Goal: Transaction & Acquisition: Purchase product/service

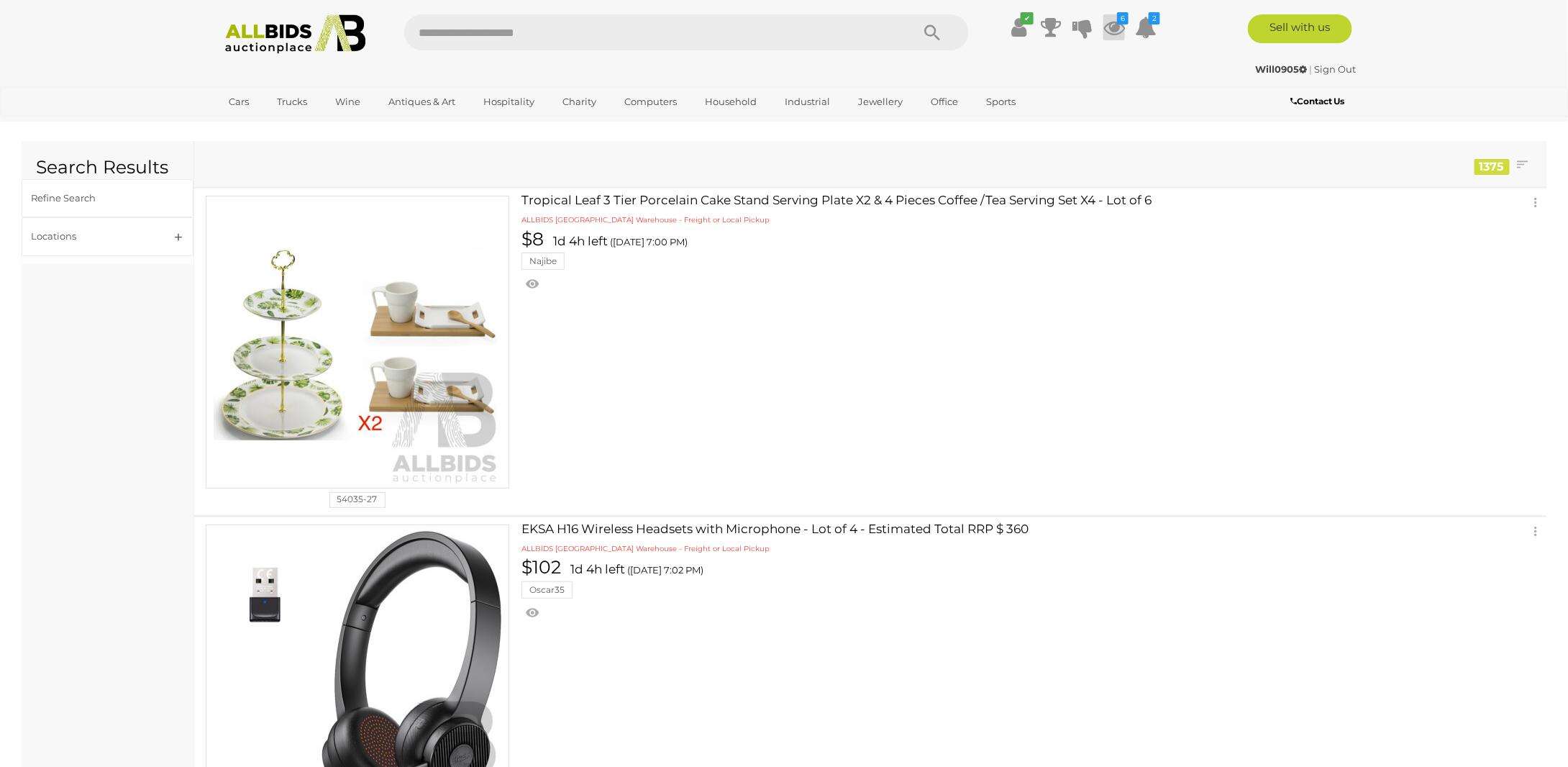
click at [1119, 23] on icon "6" at bounding box center [1123, 17] width 12 height 12
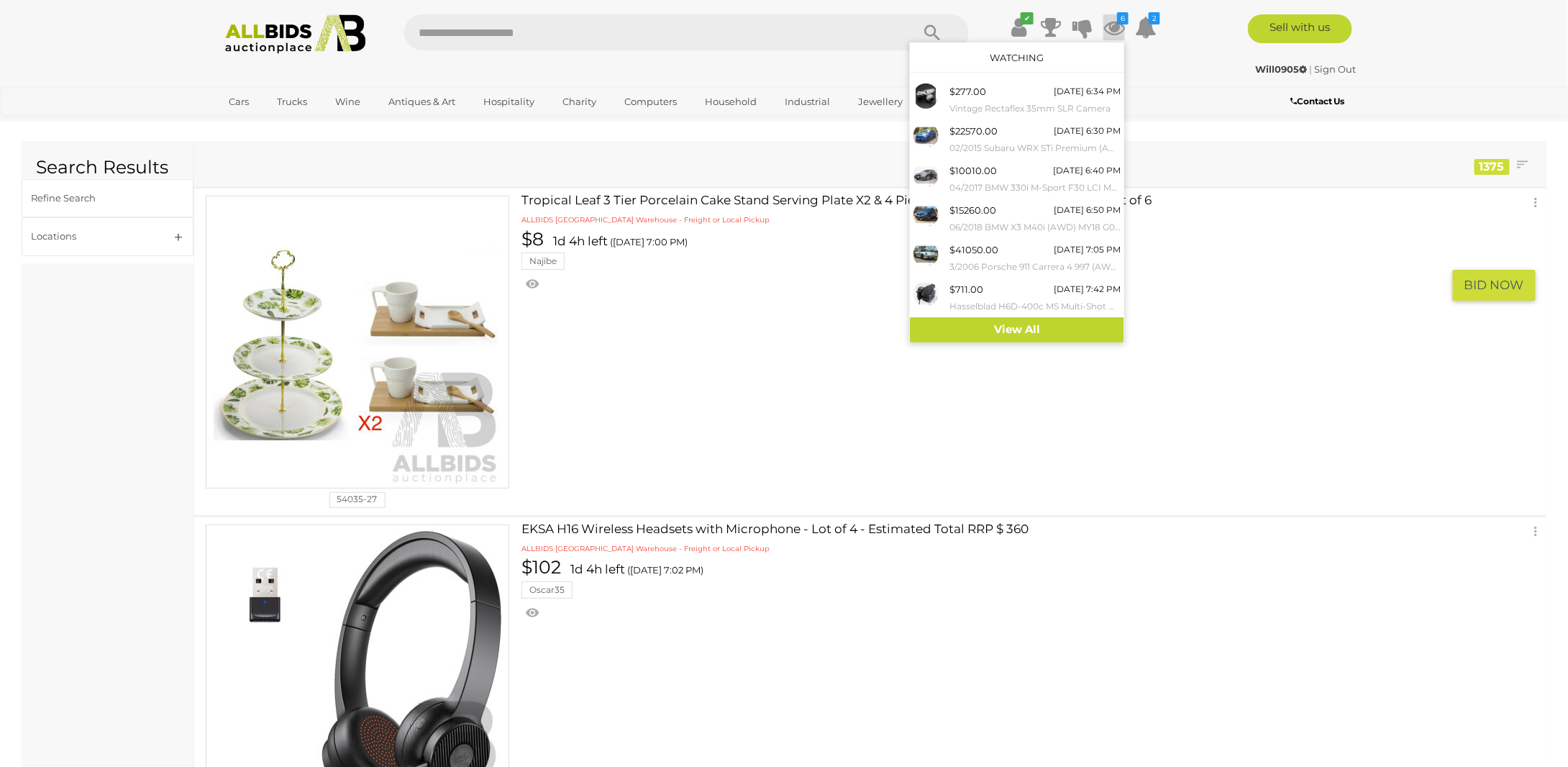
click at [810, 279] on div at bounding box center [863, 283] width 684 height 25
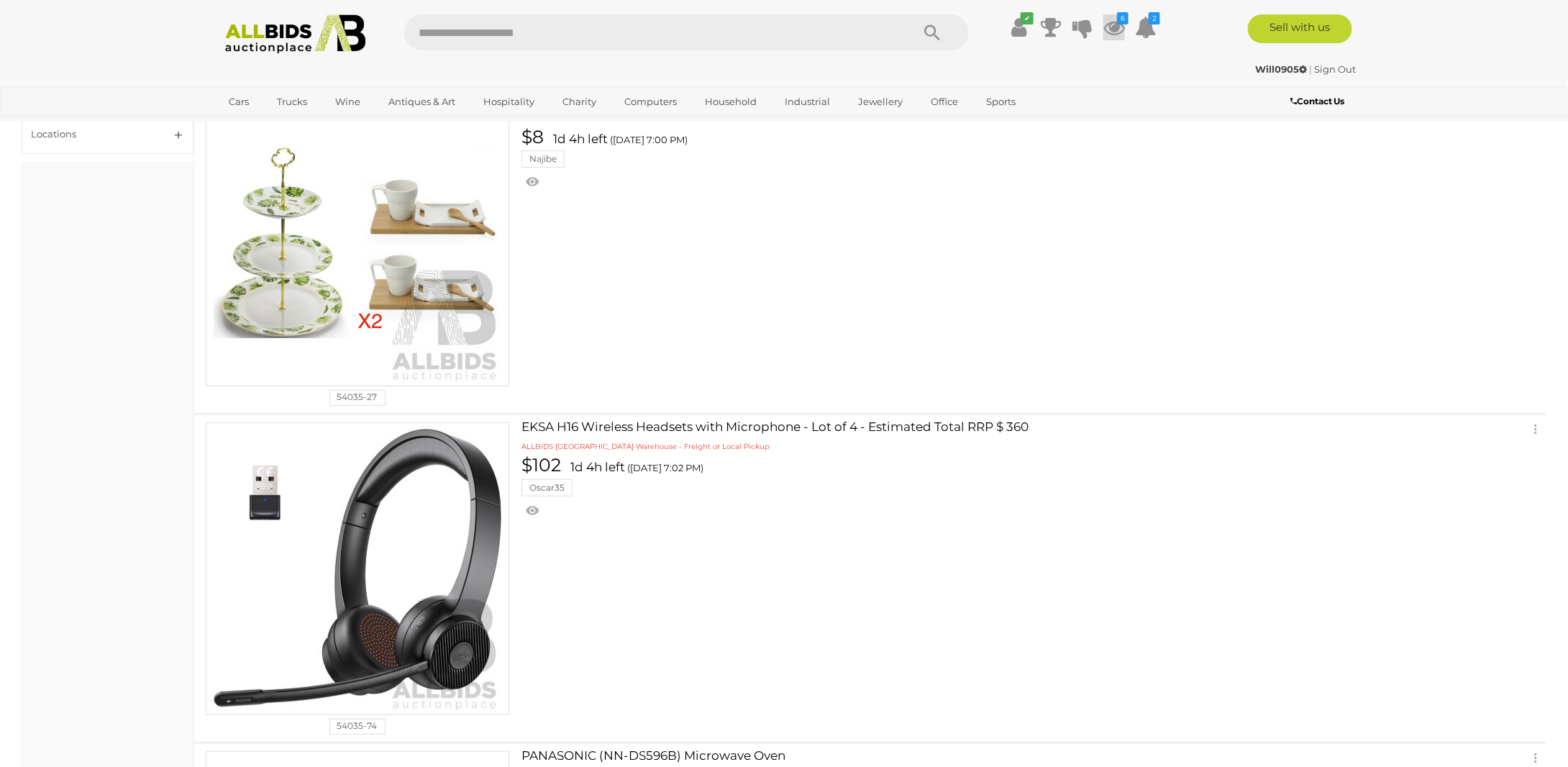
scroll to position [102, 0]
click at [1121, 28] on icon at bounding box center [1114, 27] width 21 height 26
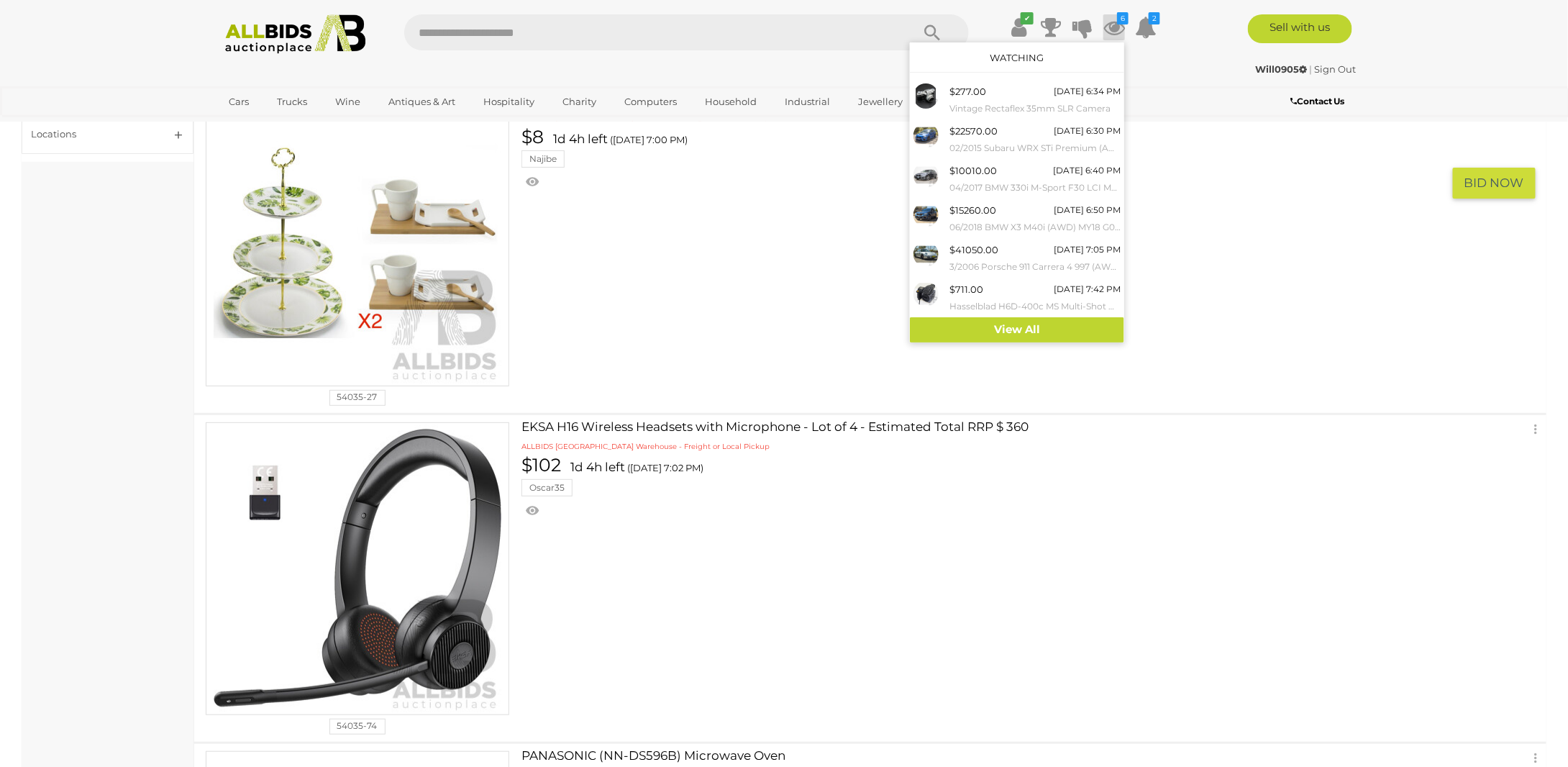
click at [748, 307] on td "Tropical Leaf 3 Tier Porcelain Cake Stand Serving Plate X2 & 4 Pieces Coffee /T…" at bounding box center [1040, 249] width 1014 height 327
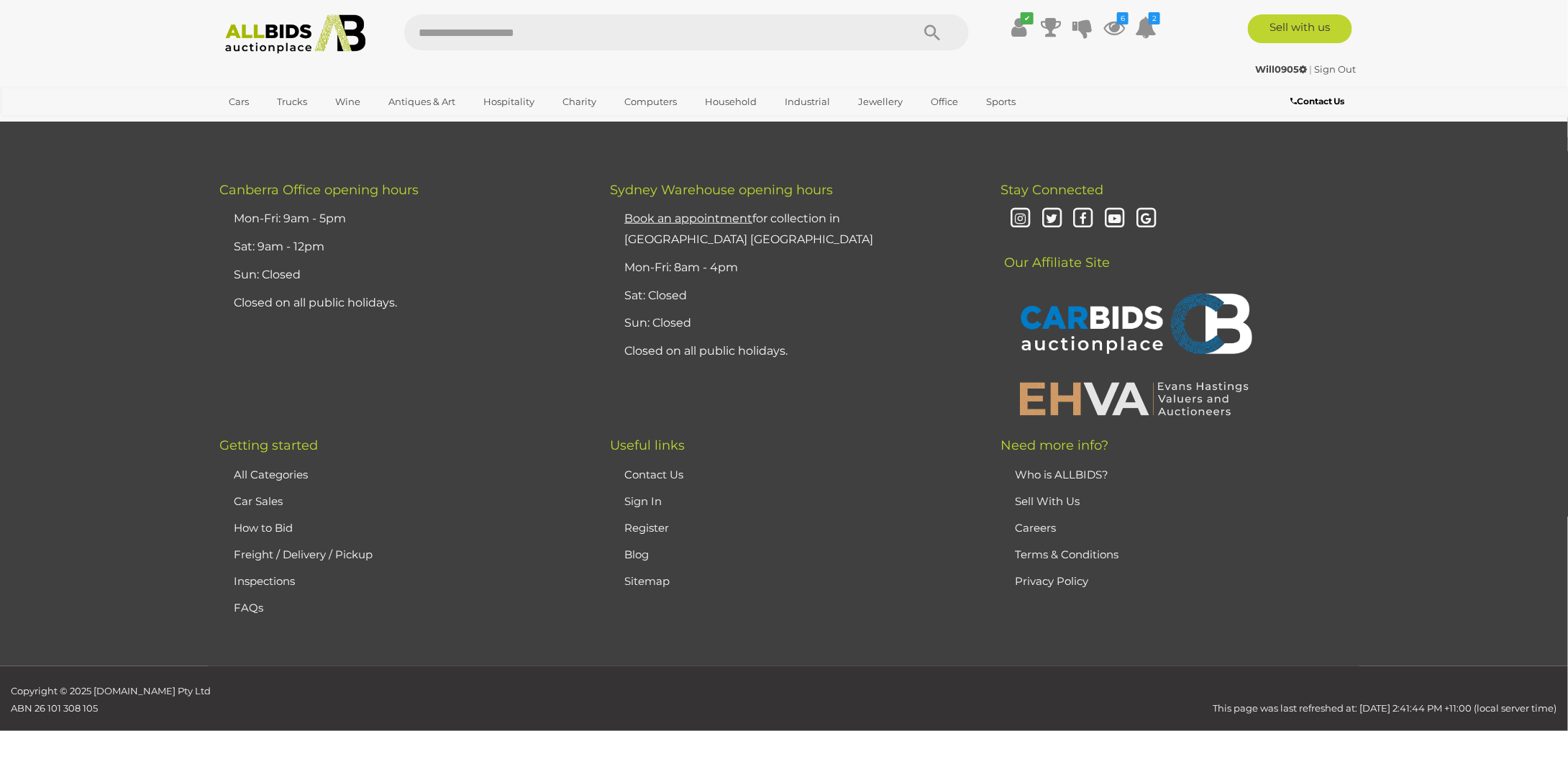
scroll to position [6651, 0]
